Goal: Navigation & Orientation: Find specific page/section

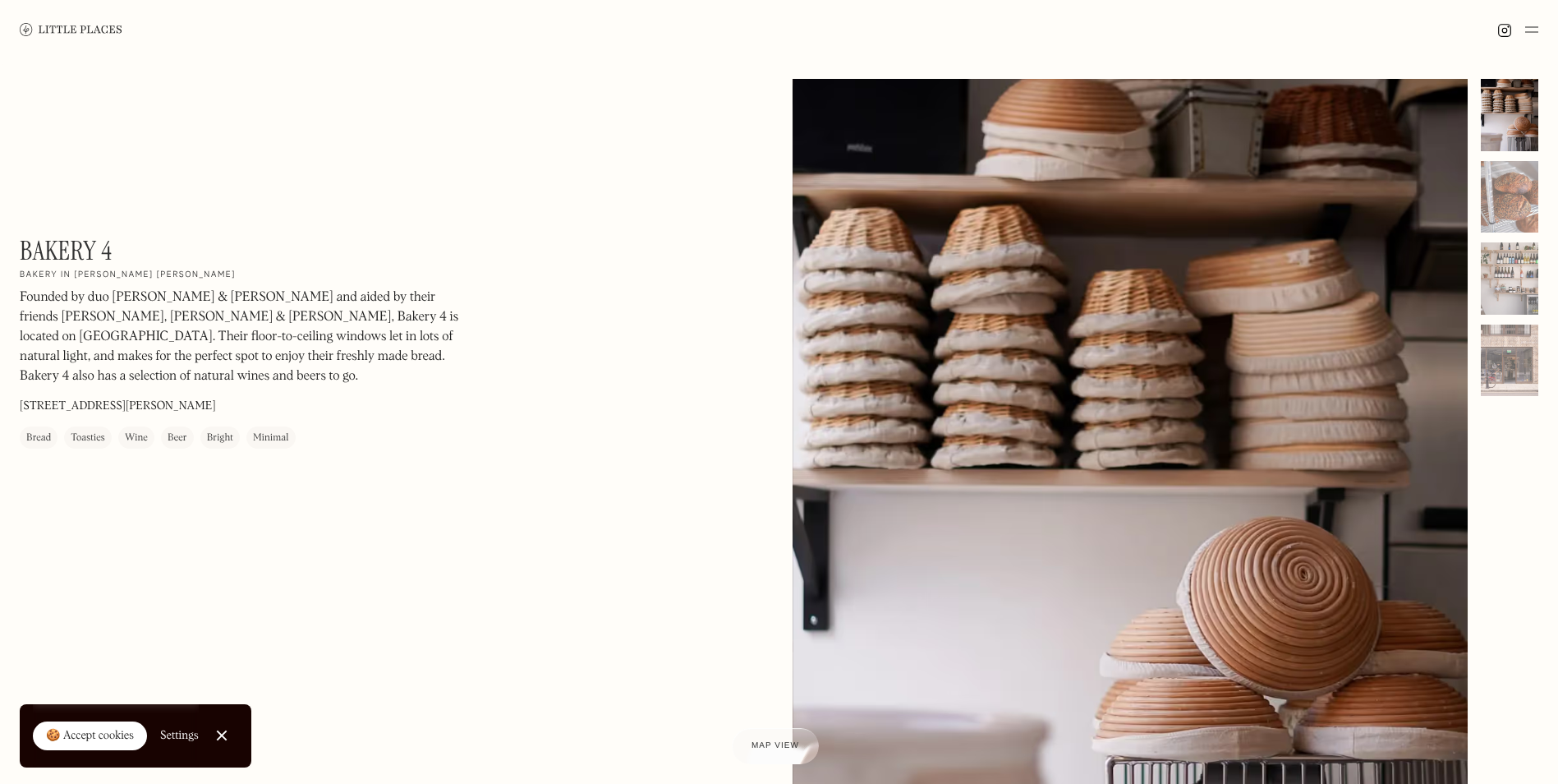
click at [1527, 30] on img at bounding box center [1532, 30] width 13 height 20
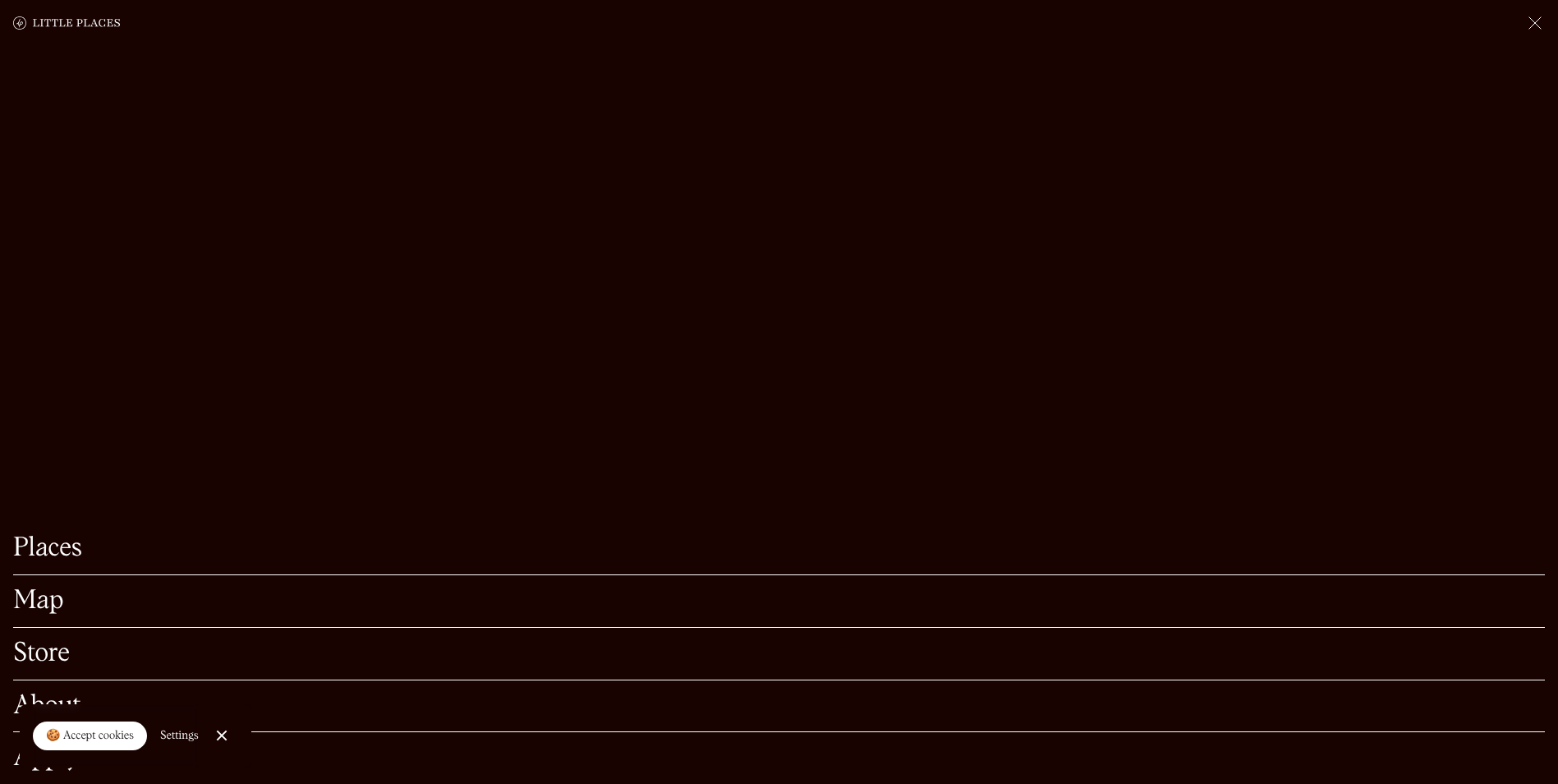
scroll to position [328, 0]
click at [216, 733] on link "Close Cookie Popup" at bounding box center [221, 735] width 33 height 33
click at [68, 694] on link "About" at bounding box center [779, 706] width 1532 height 25
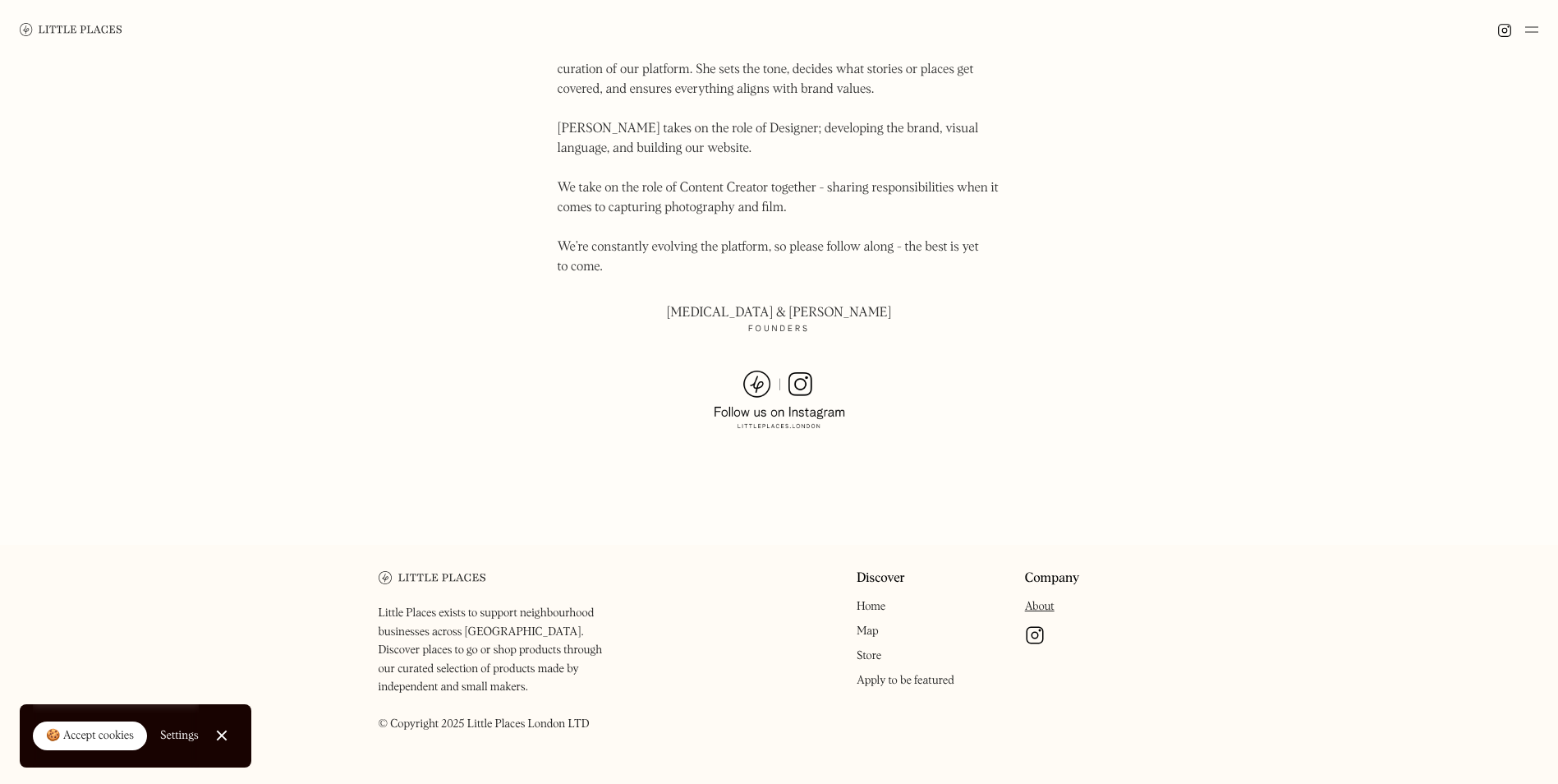
scroll to position [1037, 0]
click at [1035, 600] on link "About" at bounding box center [1040, 606] width 29 height 12
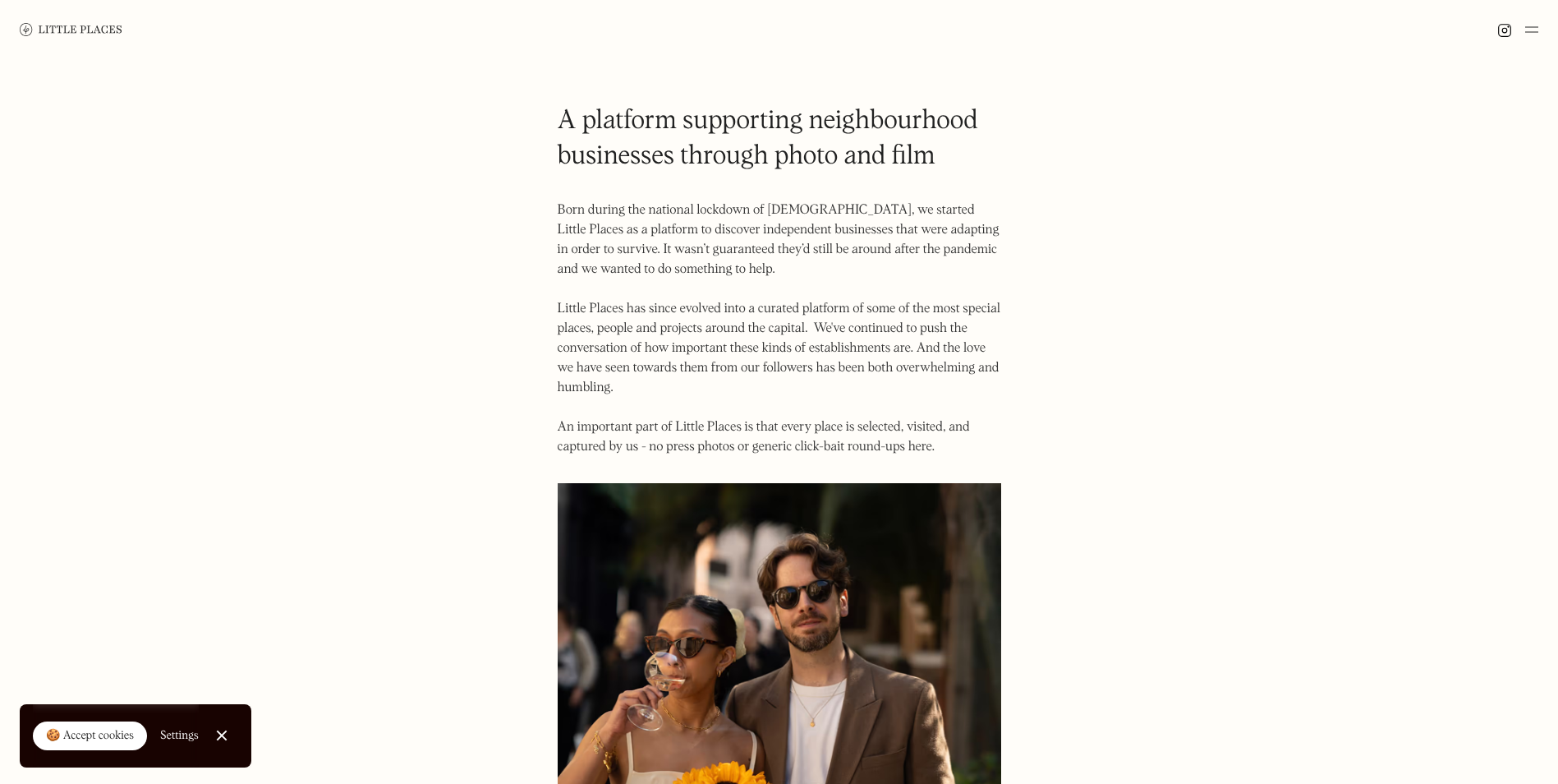
click at [225, 738] on div at bounding box center [221, 735] width 11 height 11
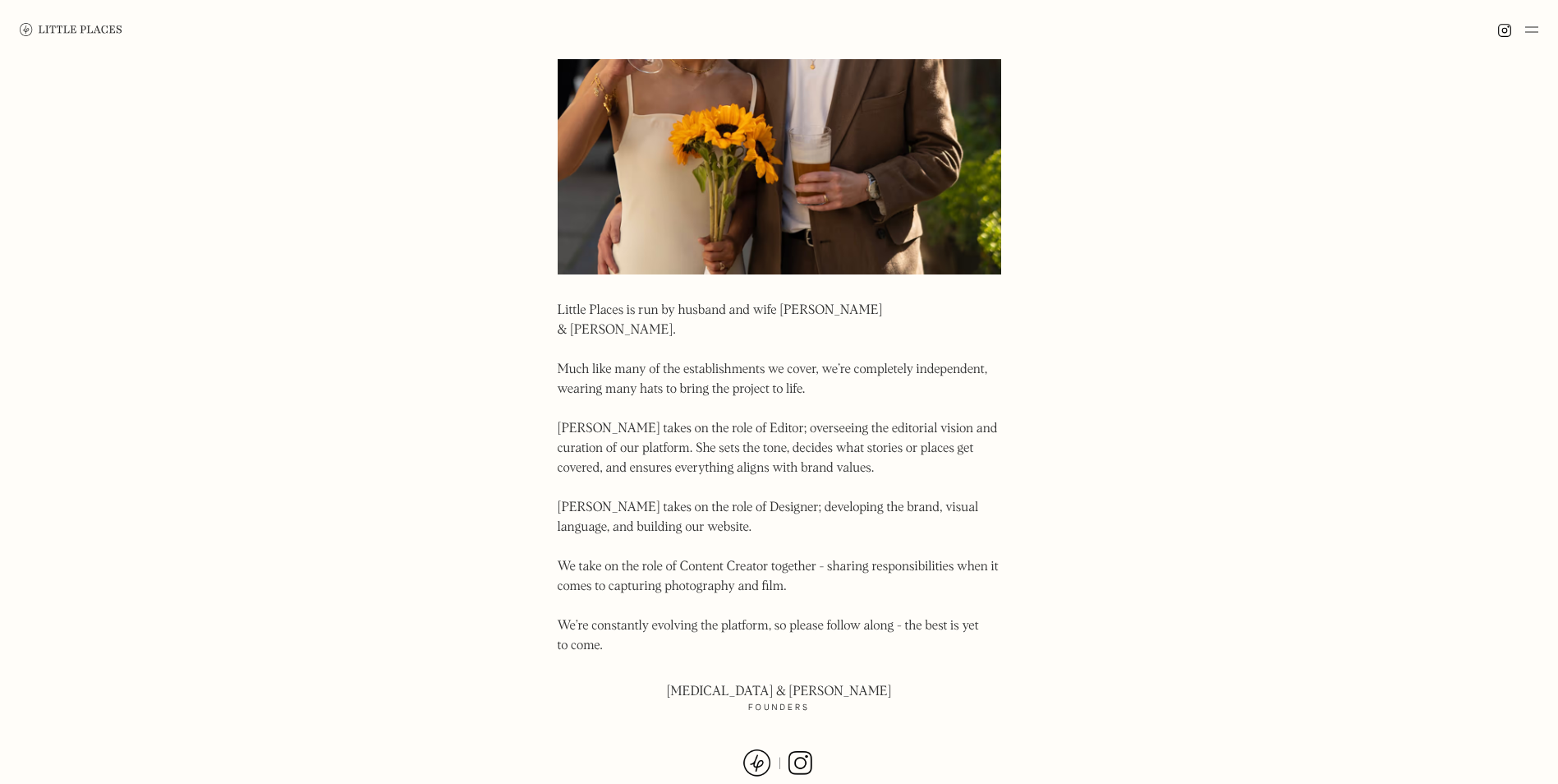
scroll to position [1037, 0]
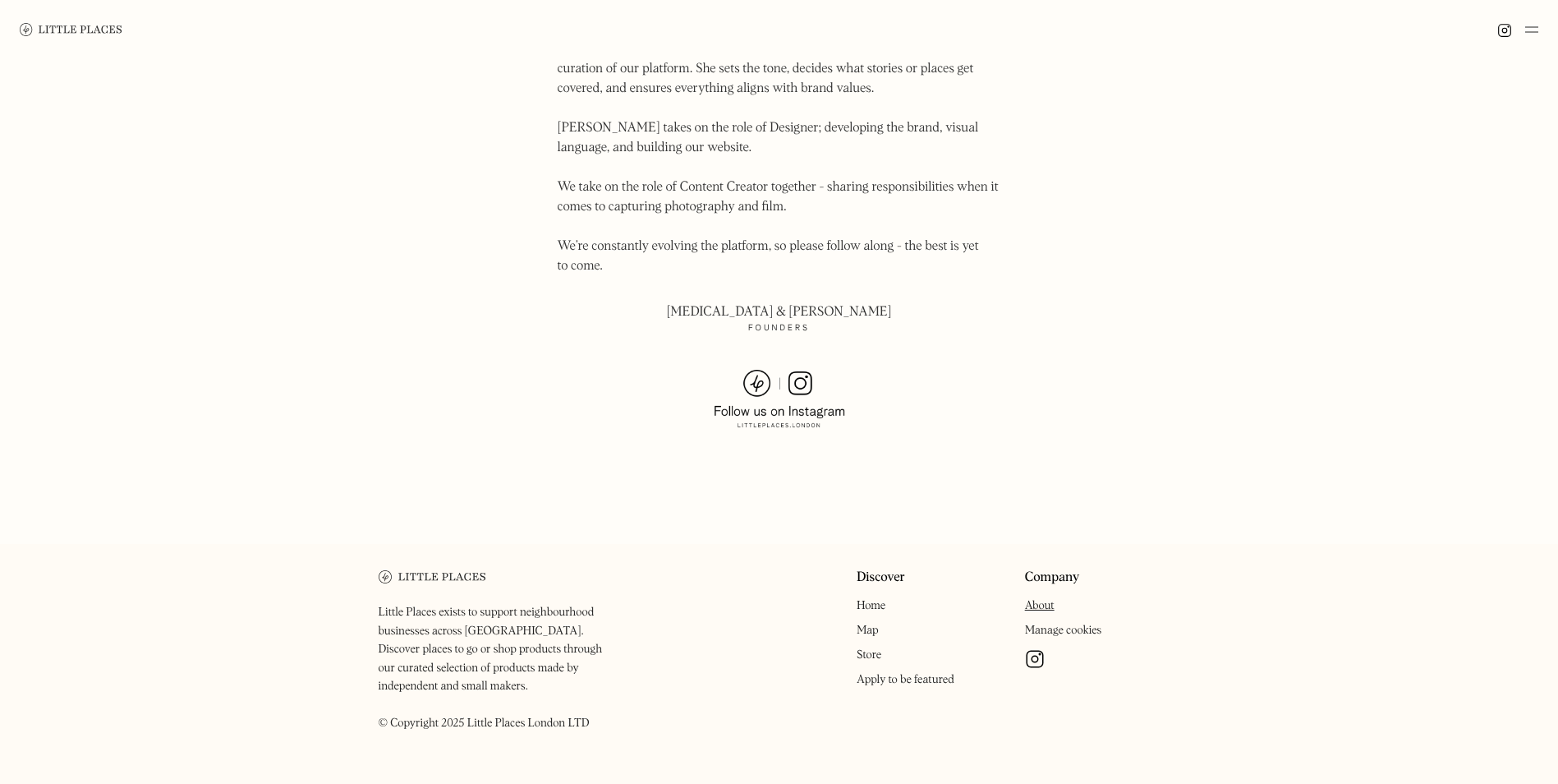
click at [874, 600] on link "Home" at bounding box center [871, 606] width 28 height 12
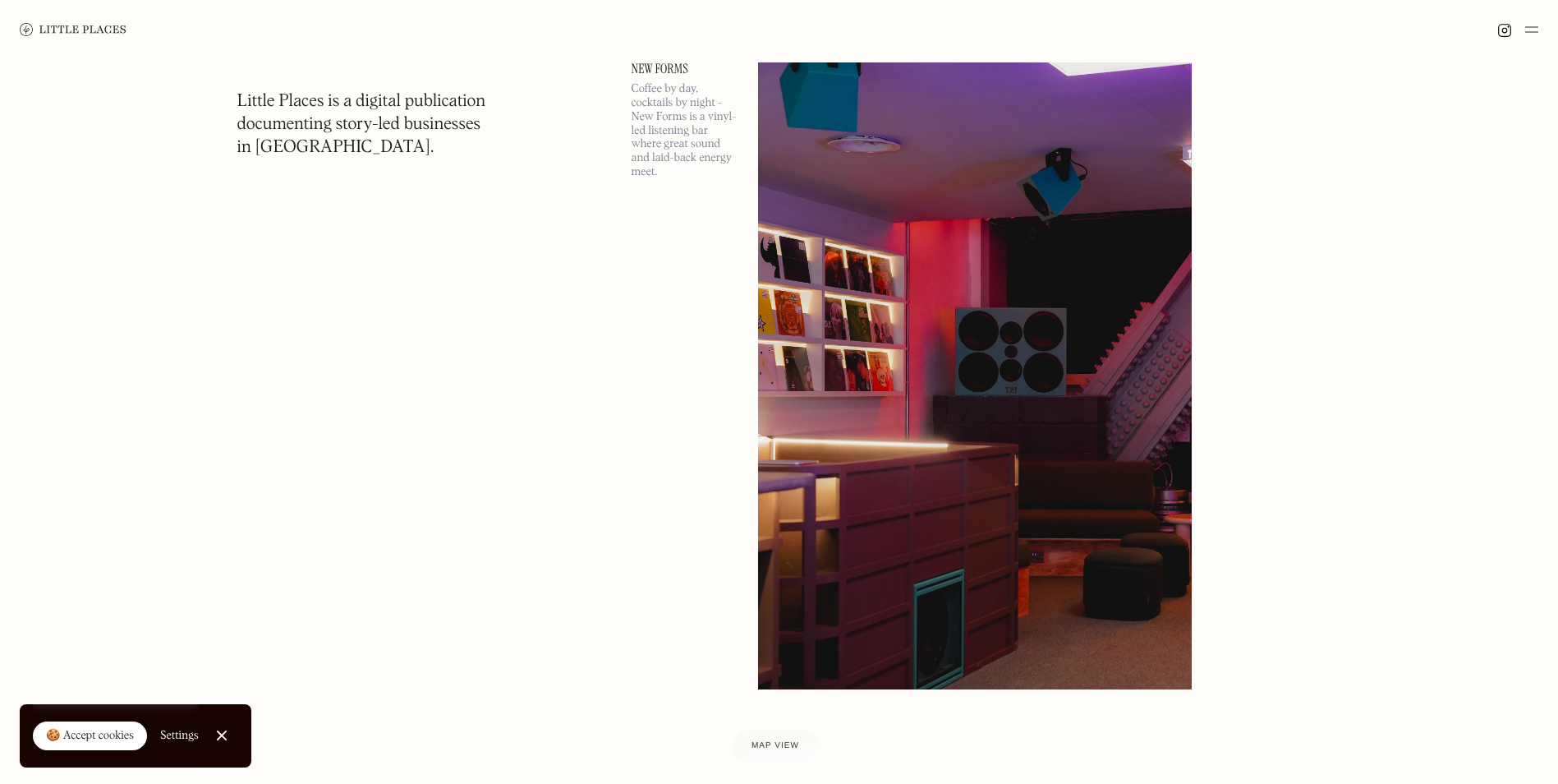
scroll to position [10317, 0]
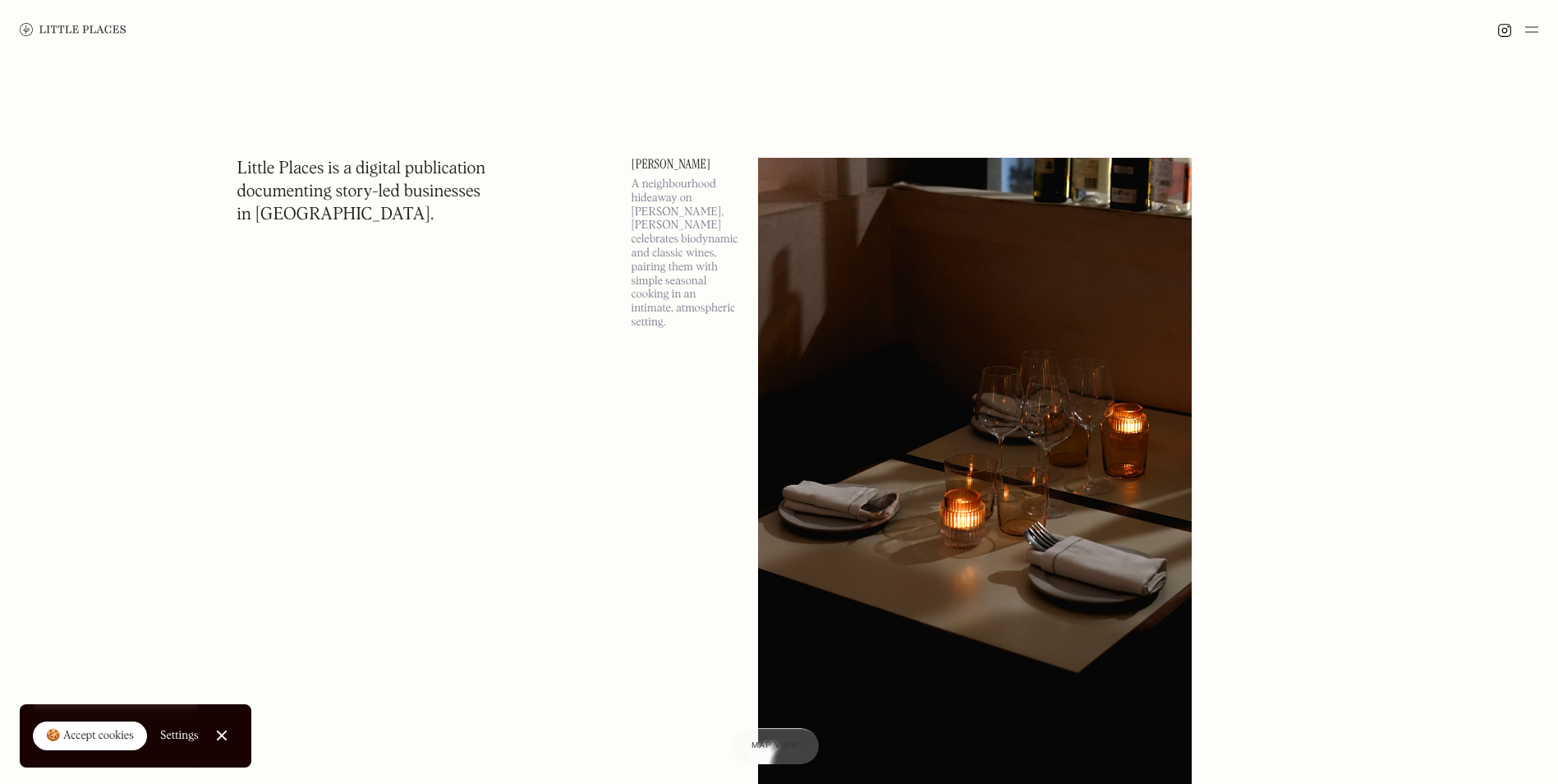
click at [42, 30] on img at bounding box center [73, 29] width 106 height 13
click at [23, 25] on img at bounding box center [73, 29] width 106 height 13
click at [1539, 28] on div at bounding box center [779, 29] width 1558 height 59
click at [1535, 29] on img at bounding box center [1532, 30] width 13 height 20
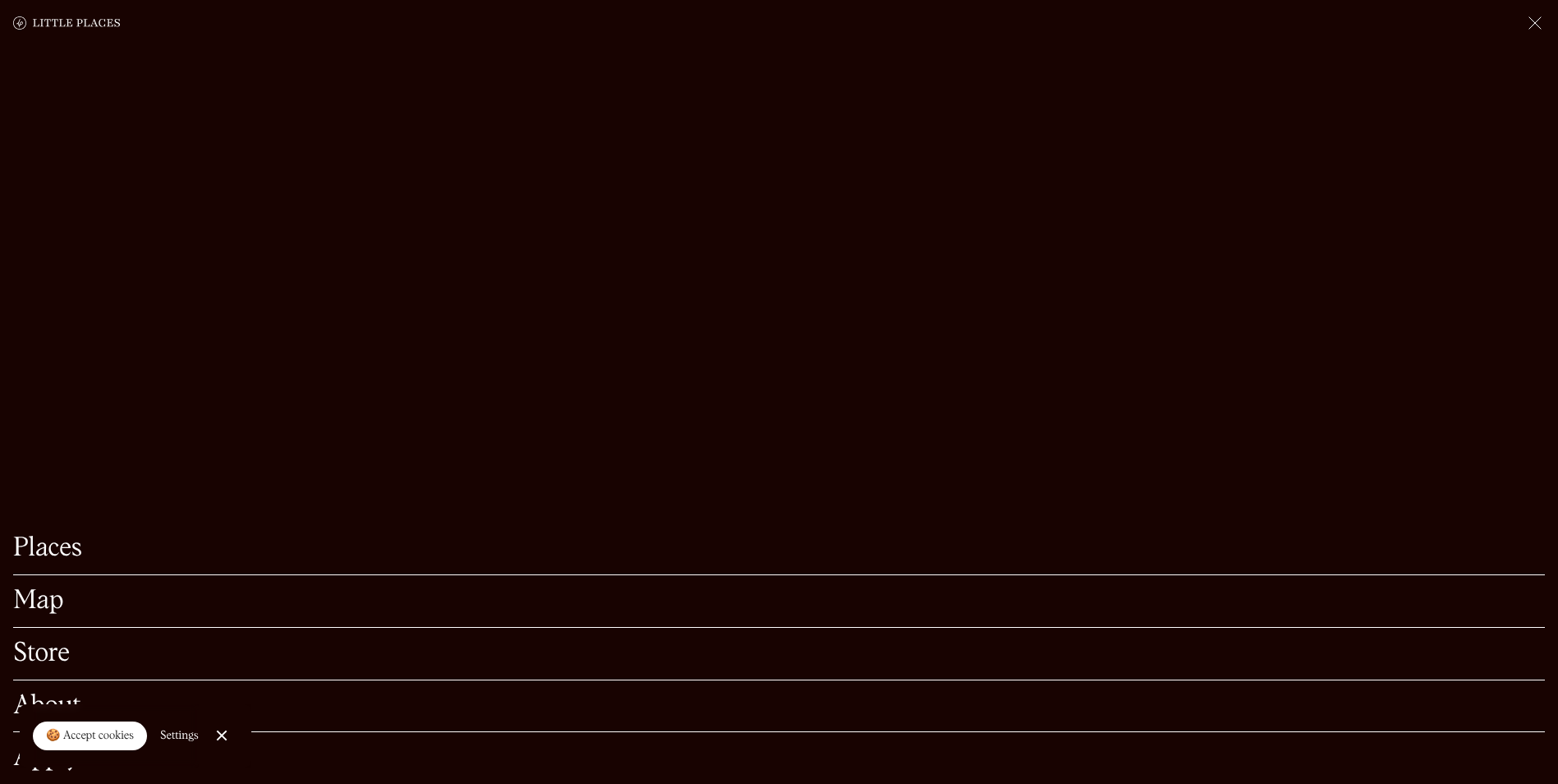
click at [111, 588] on link "Map" at bounding box center [779, 601] width 1532 height 25
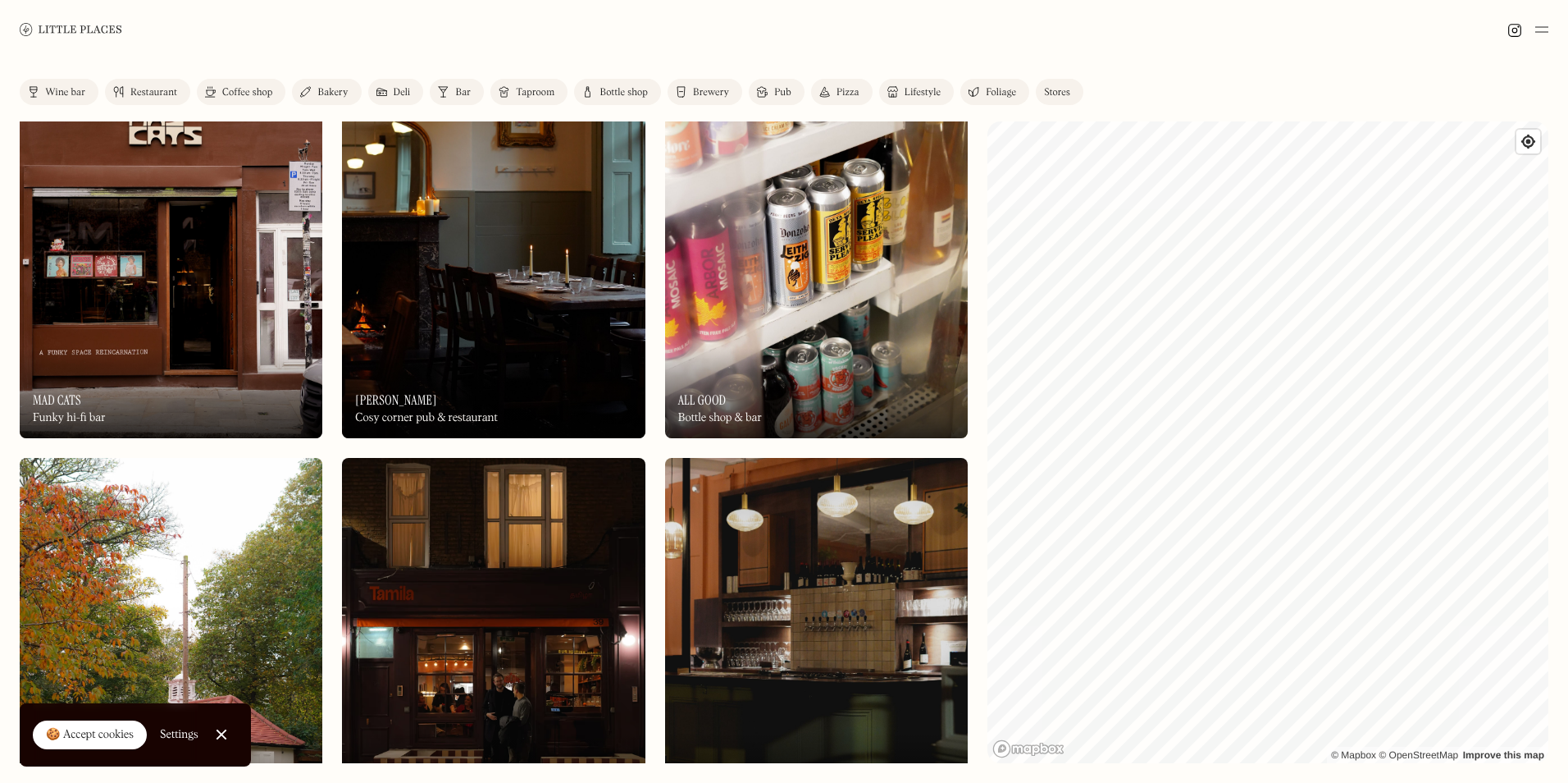
scroll to position [7055, 0]
